Goal: Obtain resource: Obtain resource

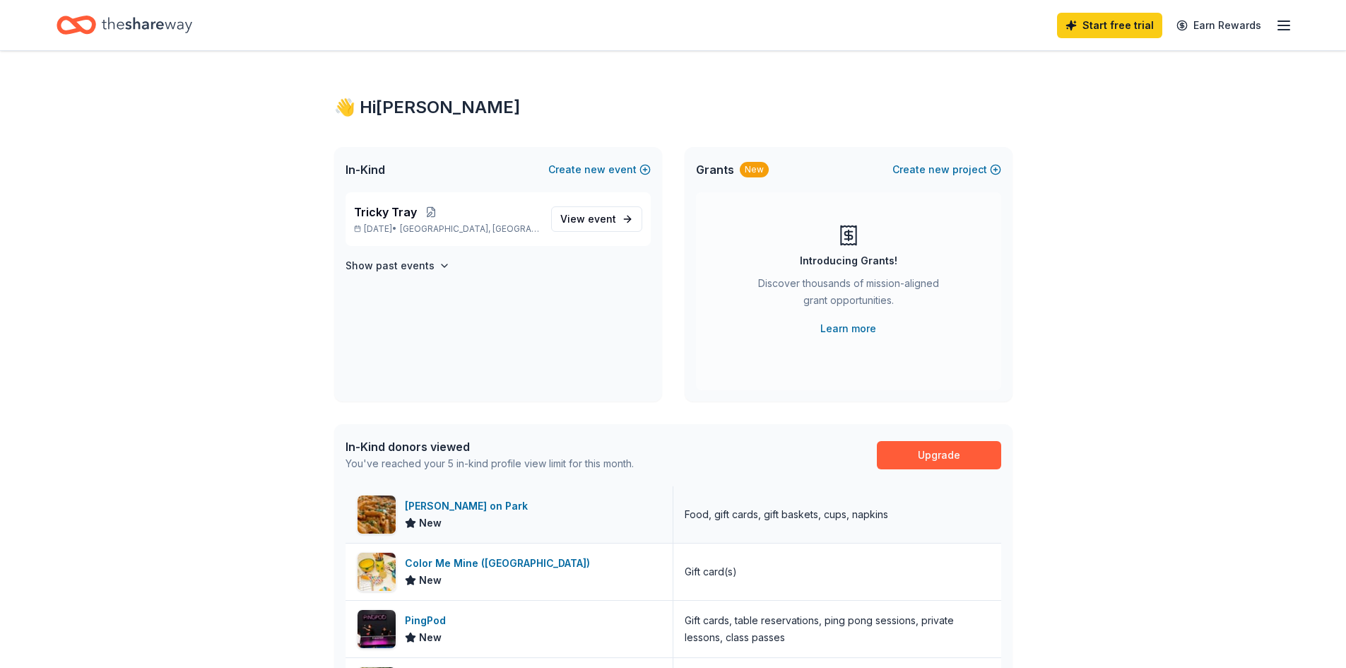
click at [433, 508] on div "[PERSON_NAME] on Park" at bounding box center [469, 505] width 129 height 17
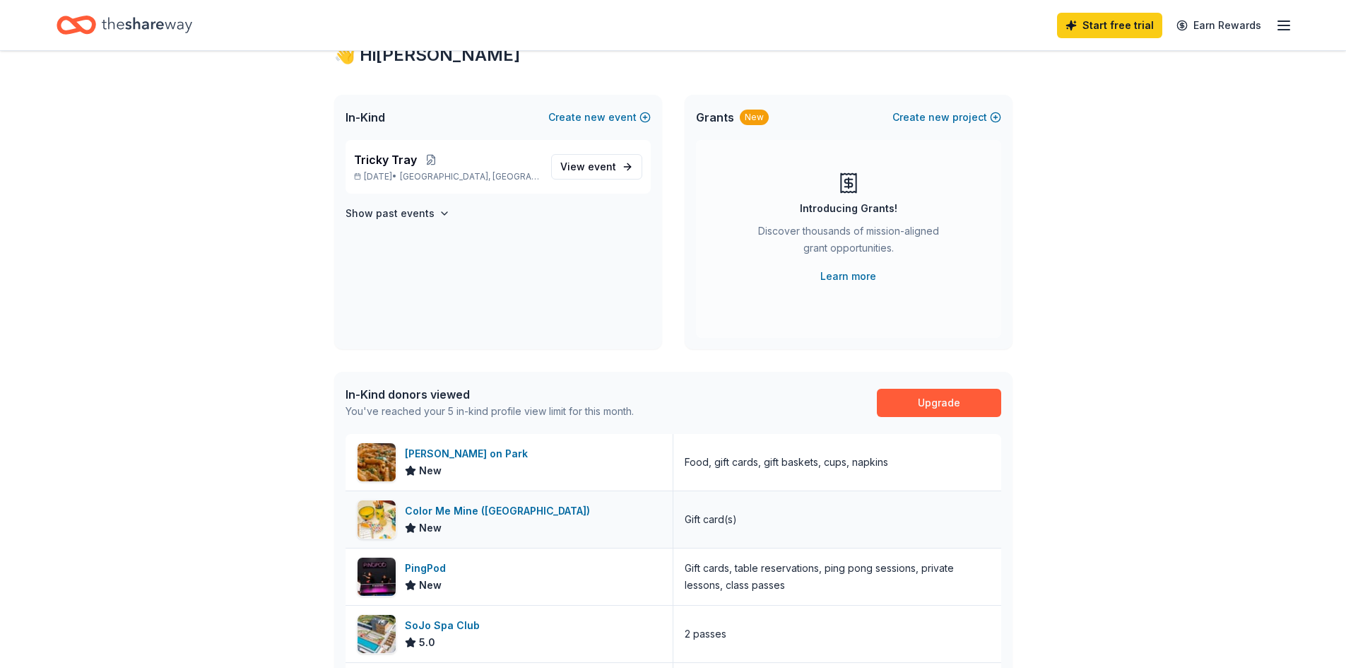
scroll to position [212, 0]
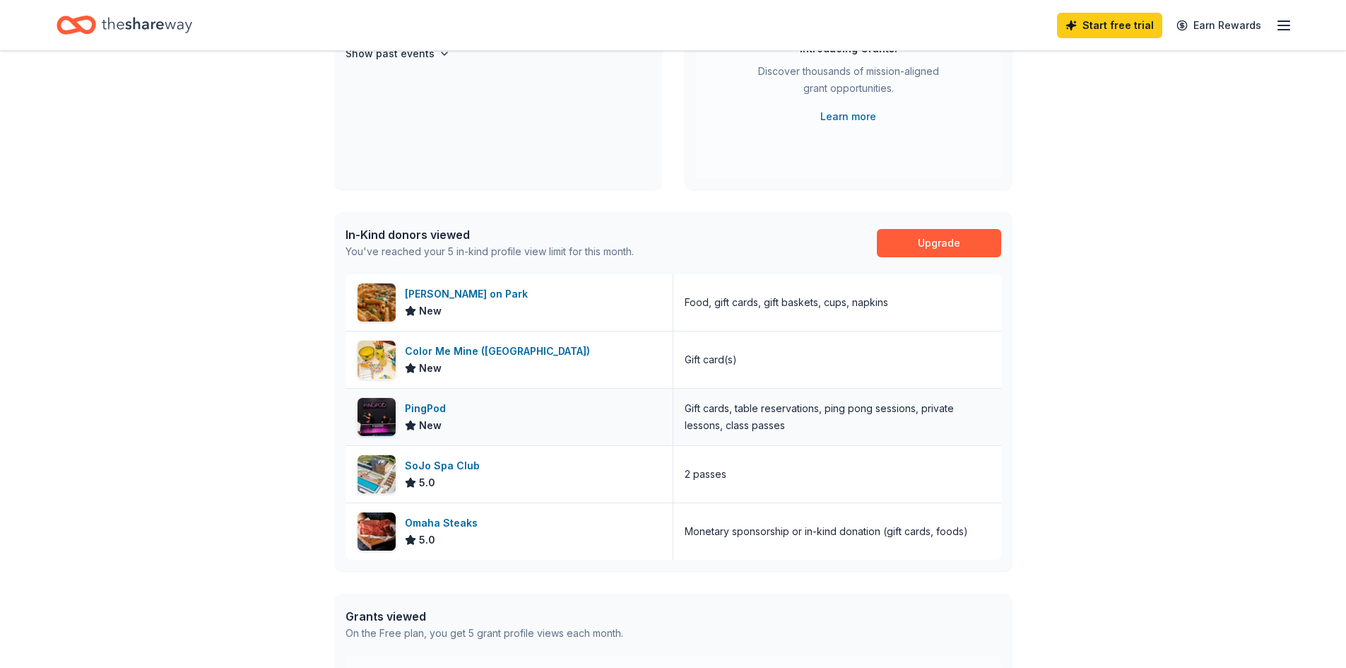
click at [420, 403] on div "PingPod" at bounding box center [428, 408] width 47 height 17
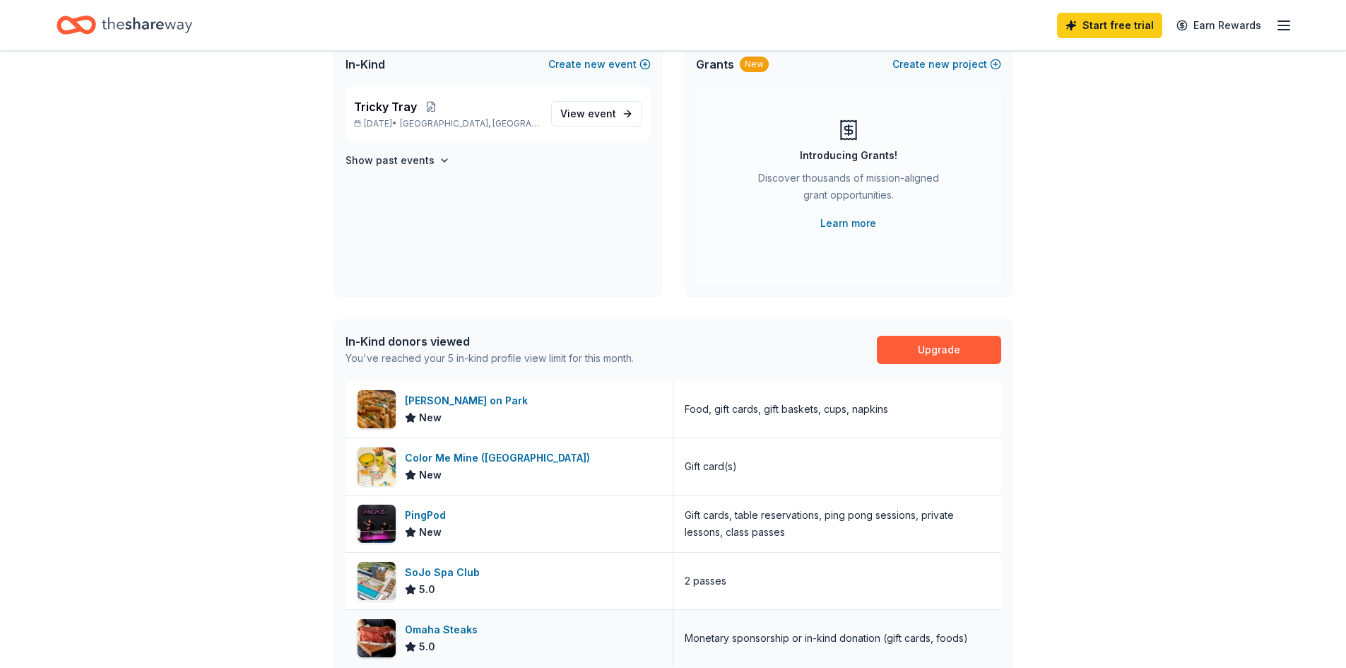
scroll to position [0, 0]
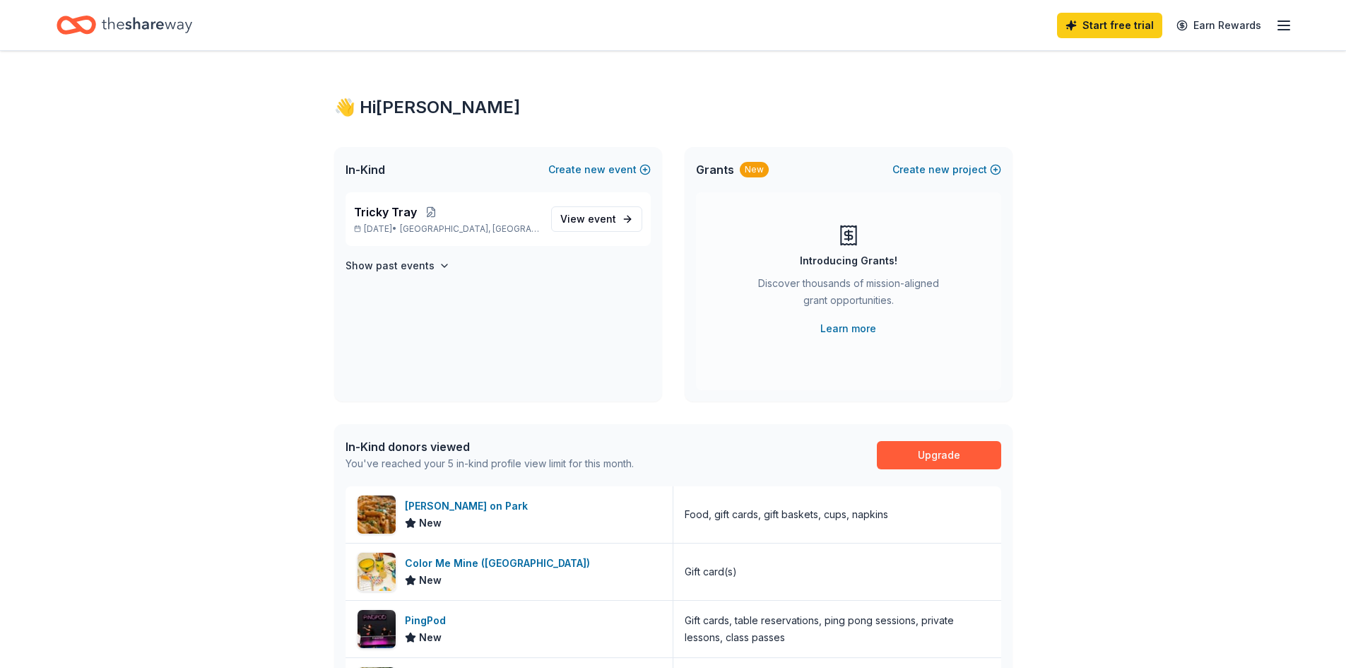
click at [1281, 25] on line "button" at bounding box center [1283, 25] width 11 height 0
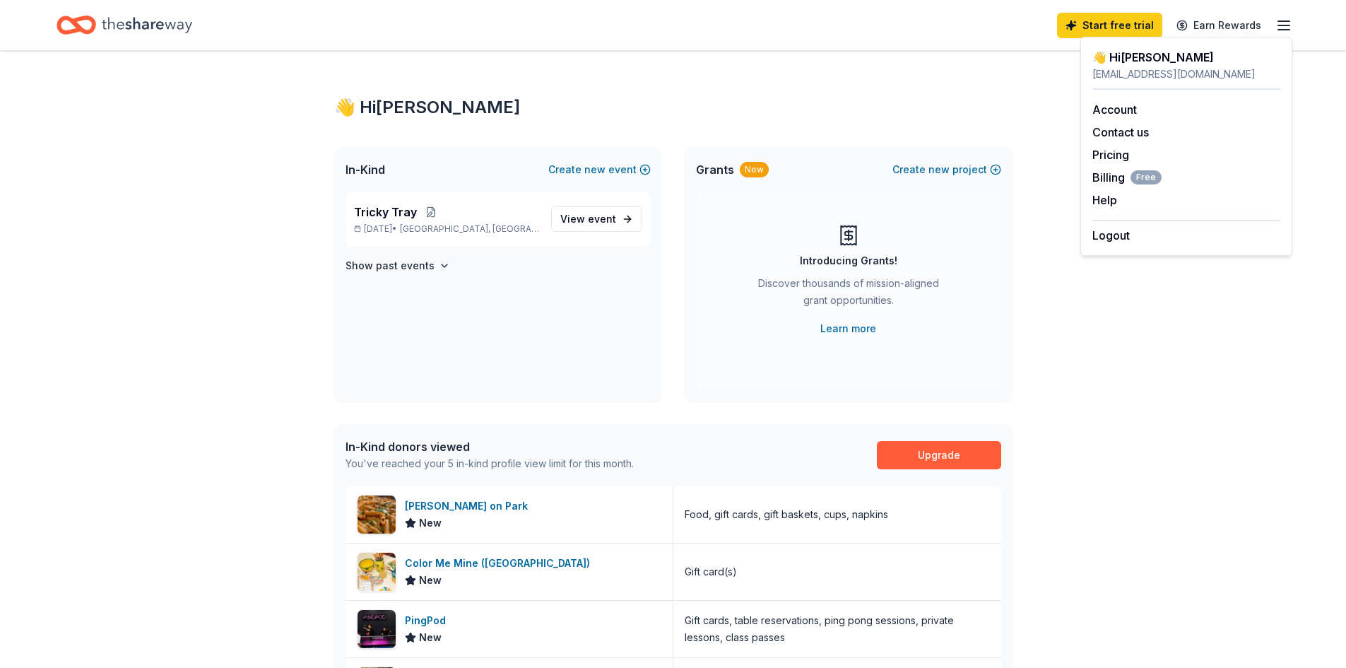
click at [968, 58] on div "👋 Hi [PERSON_NAME] In-Kind Create new event Tricky Tray [DATE] • [GEOGRAPHIC_DA…" at bounding box center [673, 547] width 723 height 992
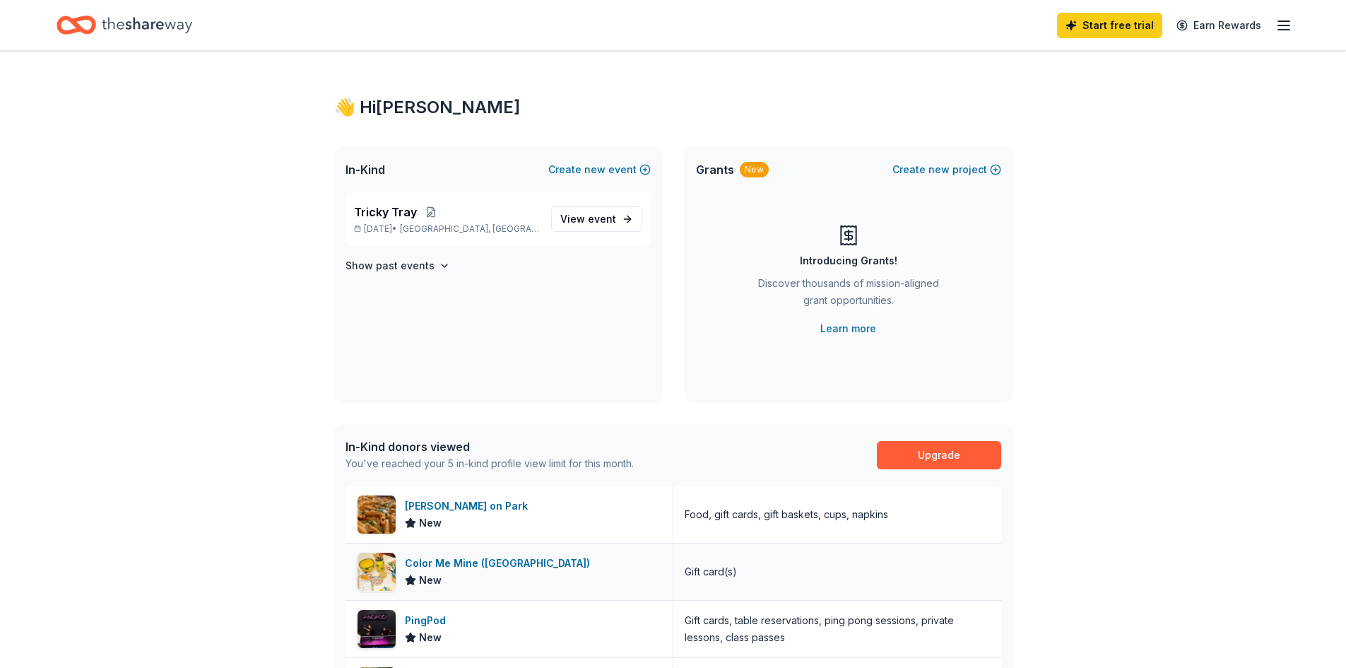
click at [763, 570] on div "Gift card(s)" at bounding box center [837, 571] width 328 height 57
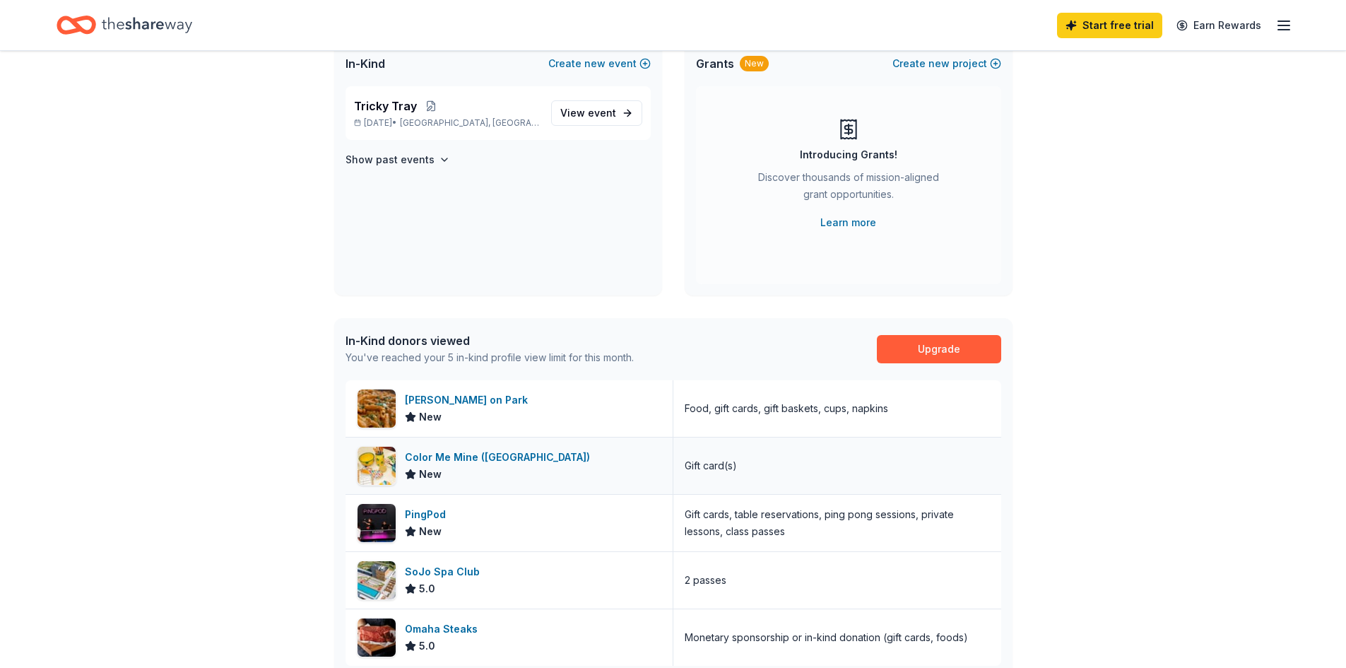
scroll to position [124, 0]
